Goal: Task Accomplishment & Management: Use online tool/utility

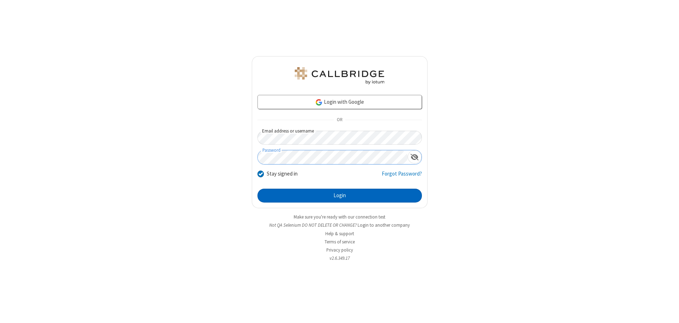
click at [339, 195] on button "Login" at bounding box center [339, 195] width 164 height 14
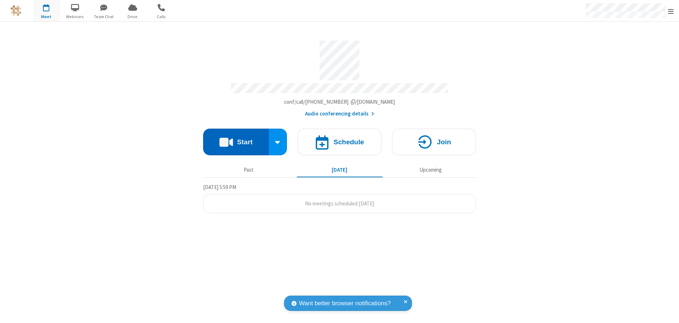
click at [236, 139] on button "Start" at bounding box center [236, 141] width 66 height 27
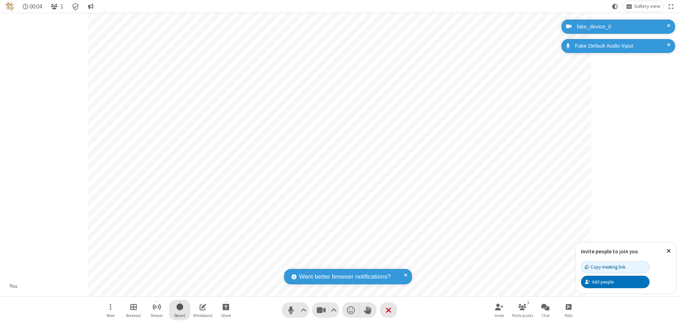
click at [180, 309] on span "Start recording" at bounding box center [179, 306] width 7 height 9
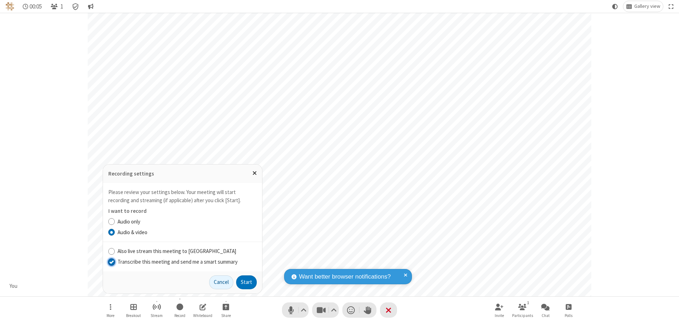
click at [111, 261] on input "Transcribe this meeting and send me a smart summary" at bounding box center [111, 261] width 7 height 7
click at [246, 282] on button "Start" at bounding box center [246, 282] width 21 height 14
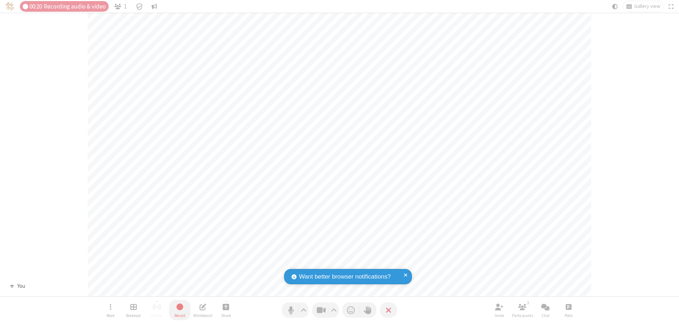
click at [180, 309] on span "Stop recording" at bounding box center [180, 306] width 8 height 9
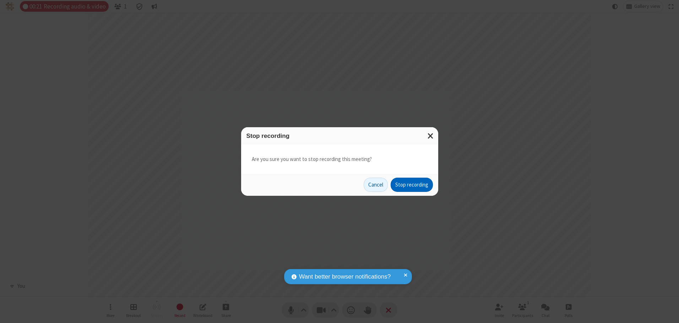
click at [411, 185] on button "Stop recording" at bounding box center [411, 184] width 42 height 14
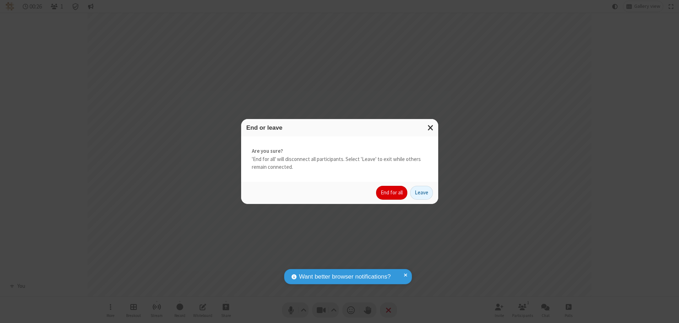
click at [392, 192] on button "End for all" at bounding box center [391, 193] width 31 height 14
